Goal: Task Accomplishment & Management: Complete application form

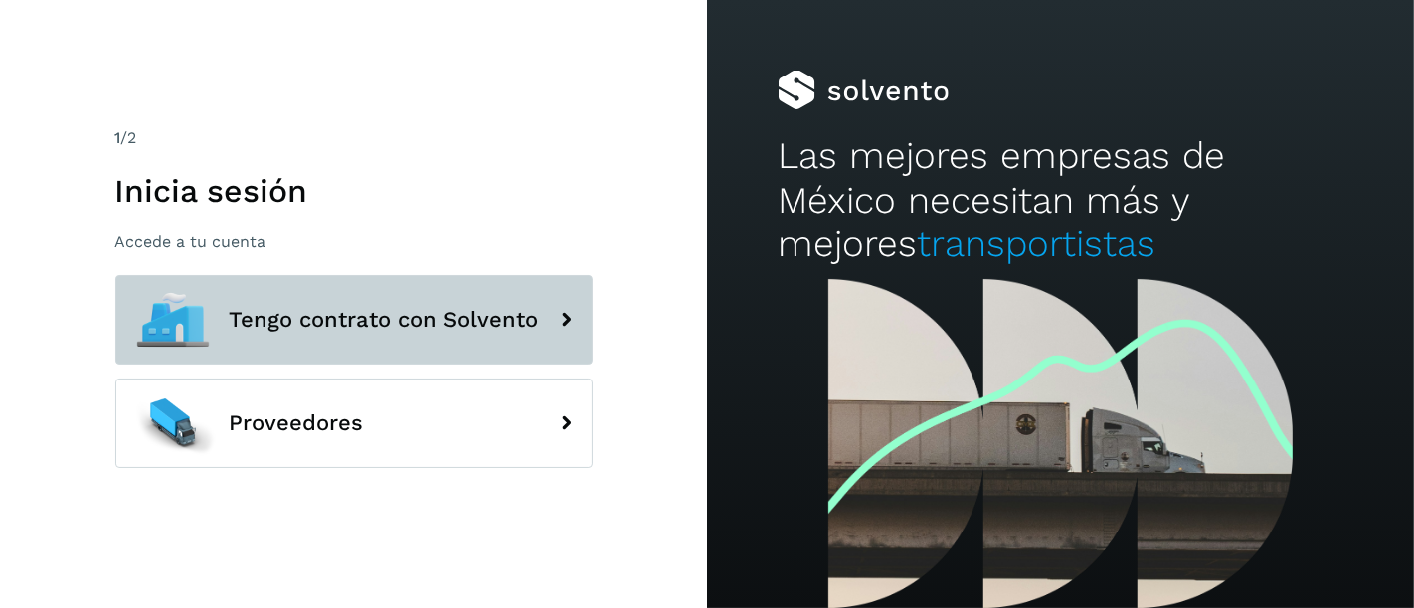
click at [411, 316] on span "Tengo contrato con Solvento" at bounding box center [384, 320] width 309 height 24
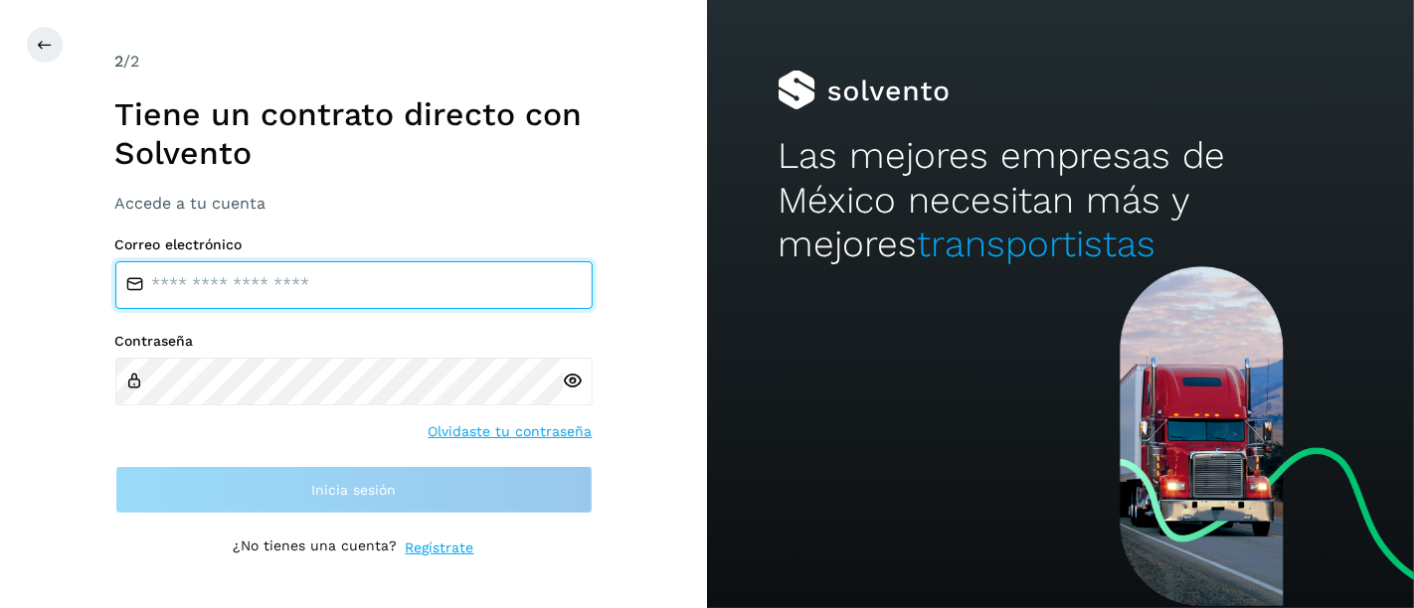
type input "**********"
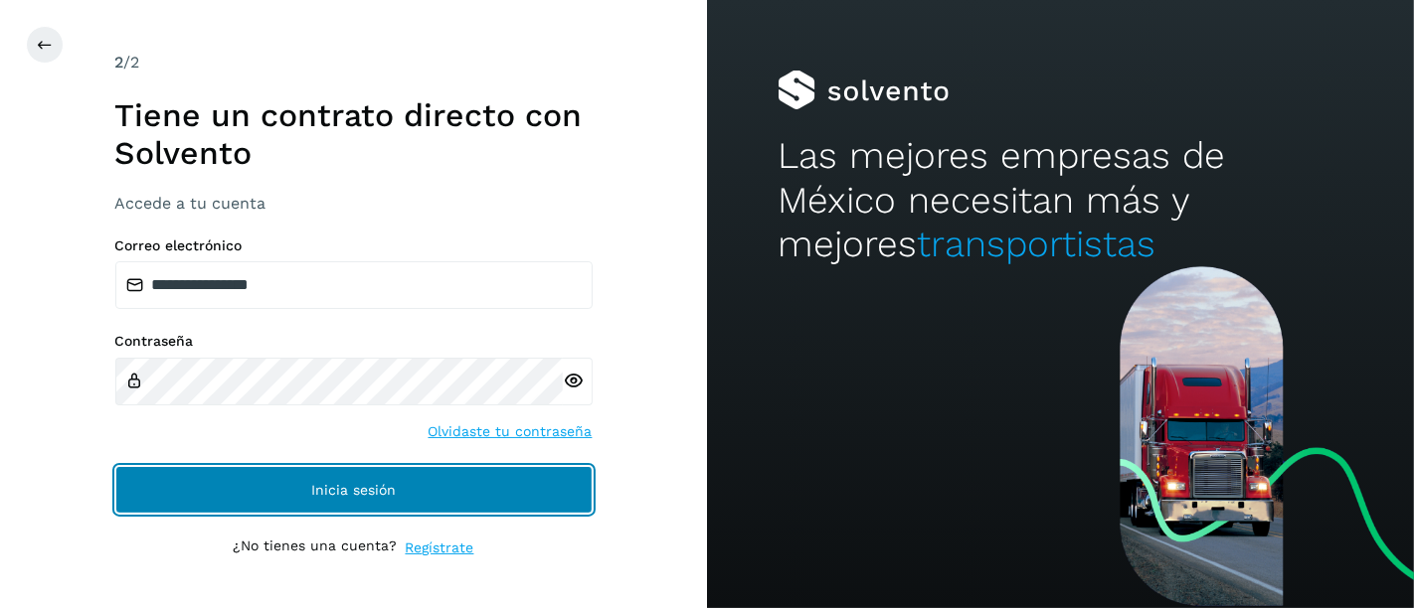
click at [358, 509] on button "Inicia sesión" at bounding box center [353, 490] width 477 height 48
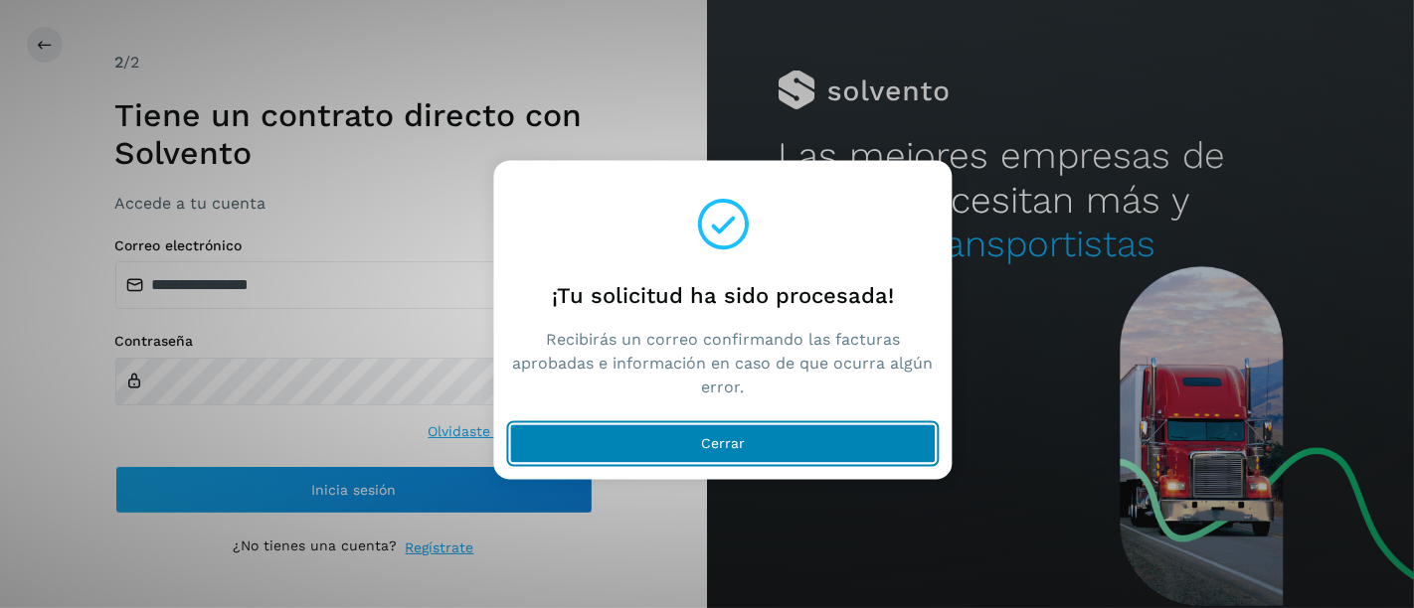
drag, startPoint x: 632, startPoint y: 438, endPoint x: 642, endPoint y: 439, distance: 10.0
click at [642, 439] on button "Cerrar" at bounding box center [723, 444] width 426 height 40
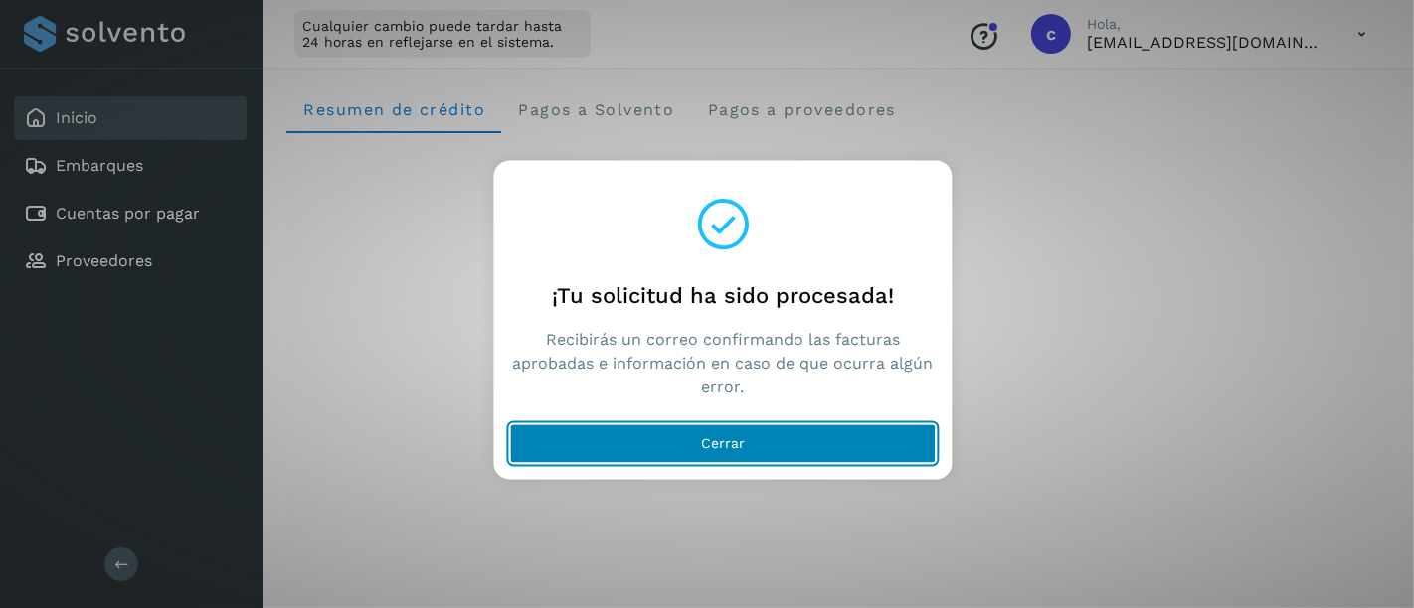
click at [702, 440] on span "Cerrar" at bounding box center [723, 444] width 44 height 14
